Goal: Ask a question

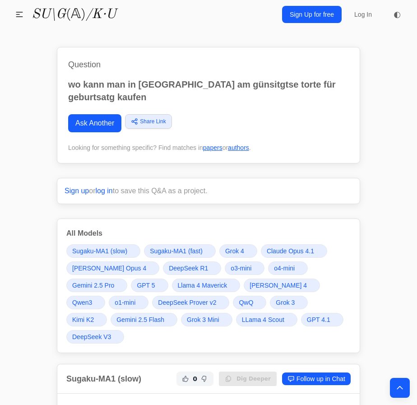
scroll to position [5297, 0]
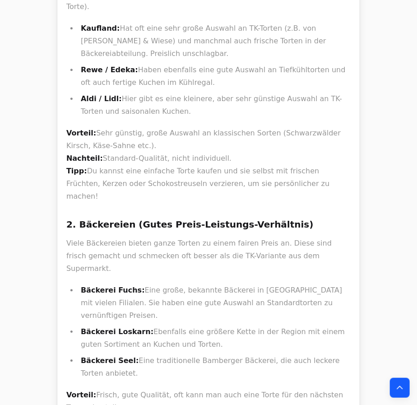
drag, startPoint x: 79, startPoint y: 67, endPoint x: 138, endPoint y: 75, distance: 59.6
copy strong "Café Riffelmacher"
drag, startPoint x: 149, startPoint y: 97, endPoint x: 82, endPoint y: 91, distance: 66.7
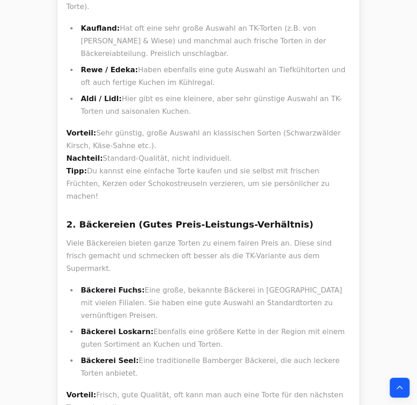
copy strong "Konditorei Graupner"
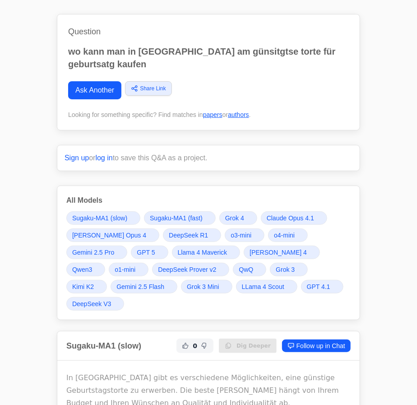
scroll to position [0, 0]
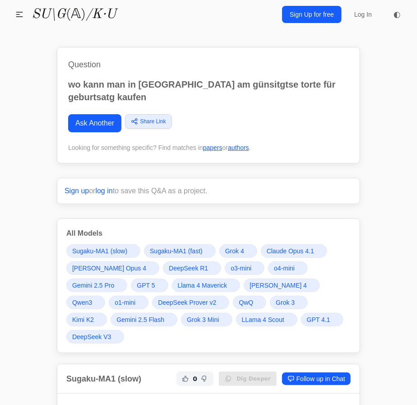
click at [230, 245] on link "Grok 4" at bounding box center [239, 251] width 38 height 14
click at [137, 283] on span "GPT 5" at bounding box center [146, 285] width 18 height 9
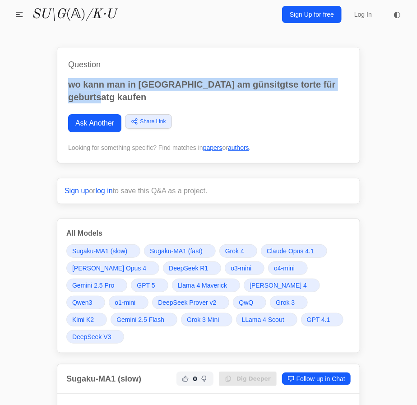
drag, startPoint x: 108, startPoint y: 95, endPoint x: 67, endPoint y: 77, distance: 44.9
click at [59, 68] on div "Question wo kann man in bamberg am günsitgtse torte für geburtsatg kaufen Ask A…" at bounding box center [209, 105] width 304 height 117
copy p "wo kann man in bamberg am günsitgtse torte für geburtsatg kaufen"
click at [19, 25] on div "Questions Chat Projects Reading List Blog SU\G (𝔸) /K·U Questions Chat Projects…" at bounding box center [208, 14] width 417 height 29
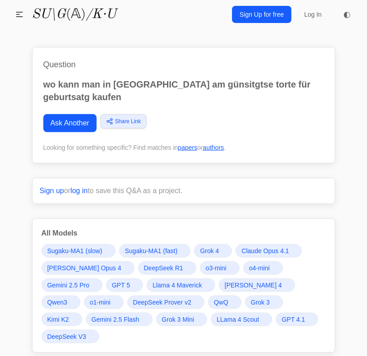
click at [66, 121] on link "Ask Another" at bounding box center [69, 123] width 53 height 18
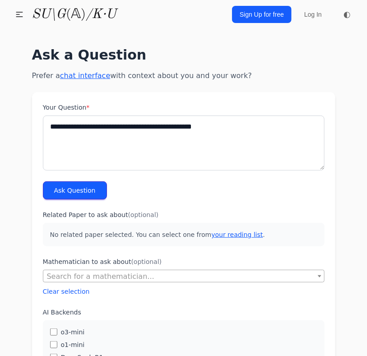
type textarea "**********"
click at [53, 184] on button "Ask Question" at bounding box center [75, 191] width 64 height 18
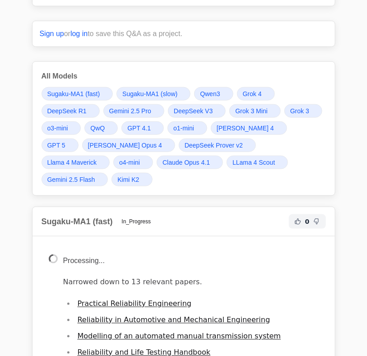
click at [259, 97] on span "Grok 4" at bounding box center [252, 93] width 19 height 9
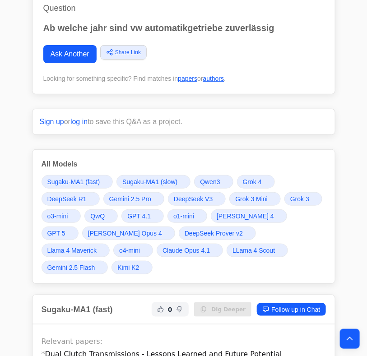
scroll to position [145, 0]
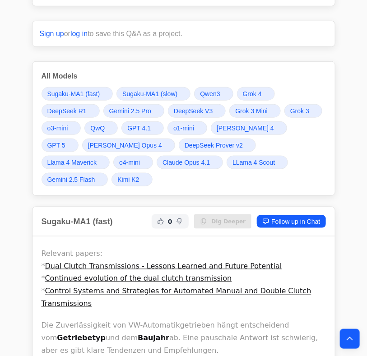
click at [90, 92] on span "Sugaku-MA1 (fast)" at bounding box center [73, 93] width 53 height 9
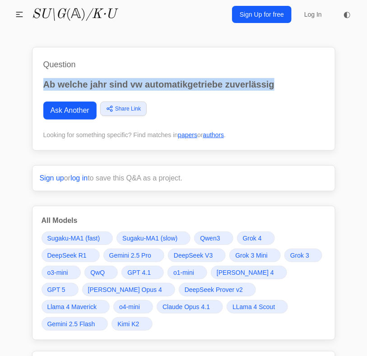
drag, startPoint x: 276, startPoint y: 82, endPoint x: 29, endPoint y: 75, distance: 246.7
copy p "Ab welche jahr sind vw automatikgetriebe zuverlässig"
click at [64, 108] on link "Ask Another" at bounding box center [69, 111] width 53 height 18
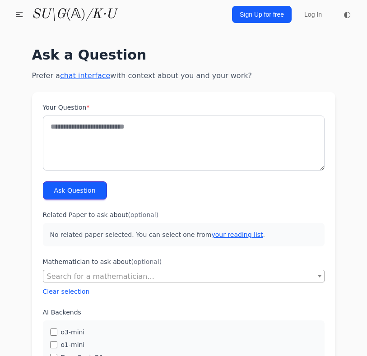
click at [97, 151] on textarea "Your Question *" at bounding box center [184, 143] width 282 height 55
click at [122, 126] on textarea "**********" at bounding box center [184, 143] width 282 height 55
click at [121, 126] on textarea "**********" at bounding box center [184, 143] width 282 height 55
type textarea "**********"
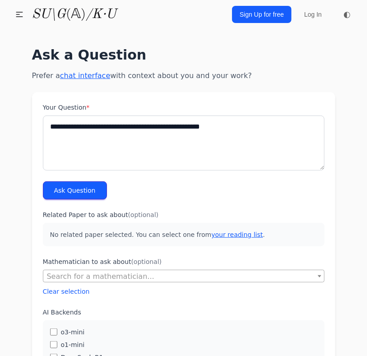
click at [85, 184] on button "Ask Question" at bounding box center [75, 191] width 64 height 18
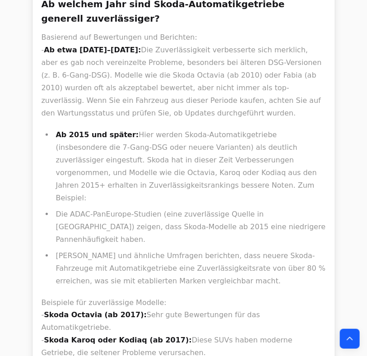
scroll to position [14311, 0]
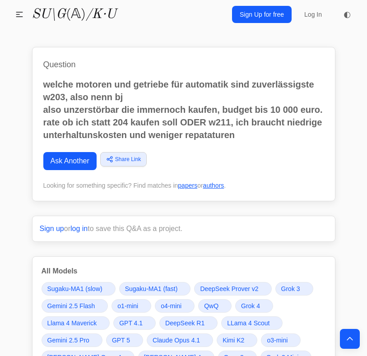
scroll to position [10298, 0]
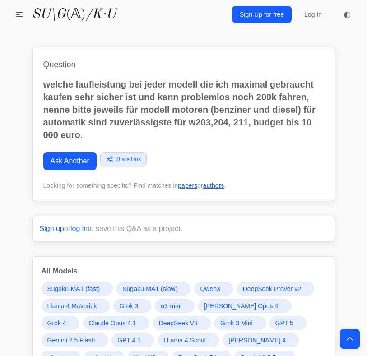
scroll to position [16876, 0]
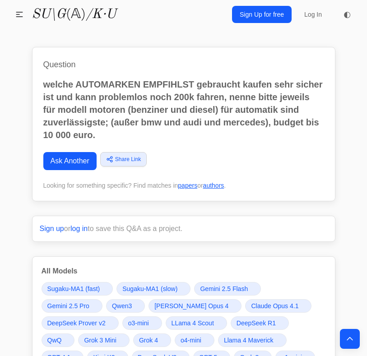
scroll to position [25232, 0]
